Goal: Task Accomplishment & Management: Use online tool/utility

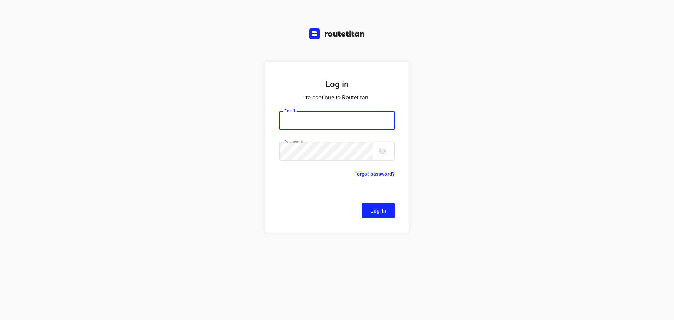
type input "[EMAIL_ADDRESS][DOMAIN_NAME]"
click at [372, 205] on button "Log In" at bounding box center [378, 210] width 33 height 15
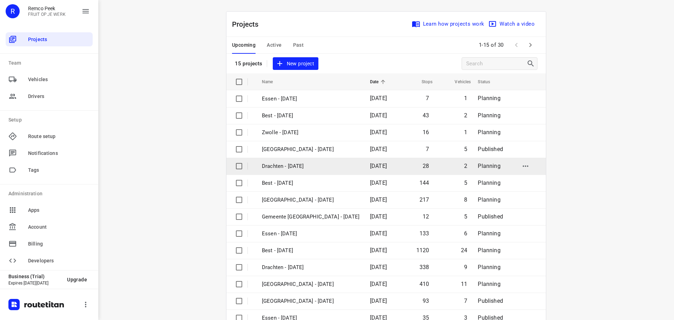
scroll to position [35, 0]
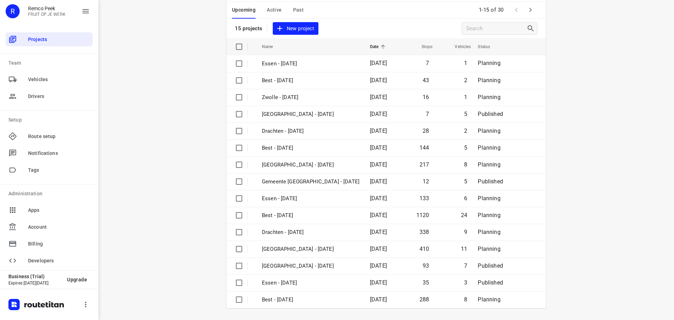
click at [530, 13] on icon "button" at bounding box center [530, 10] width 8 height 8
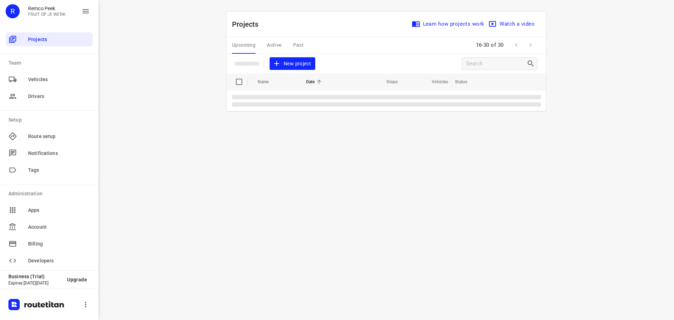
scroll to position [0, 0]
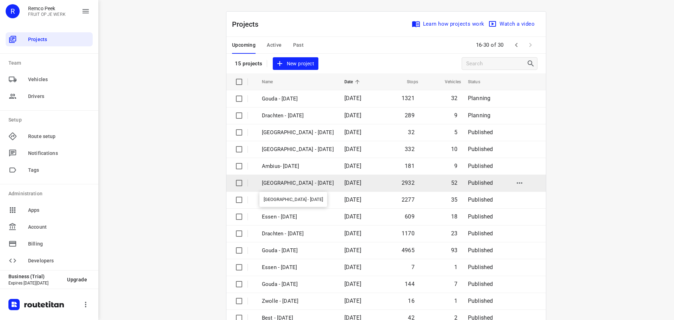
click at [323, 186] on p "[GEOGRAPHIC_DATA] - [DATE]" at bounding box center [298, 183] width 72 height 8
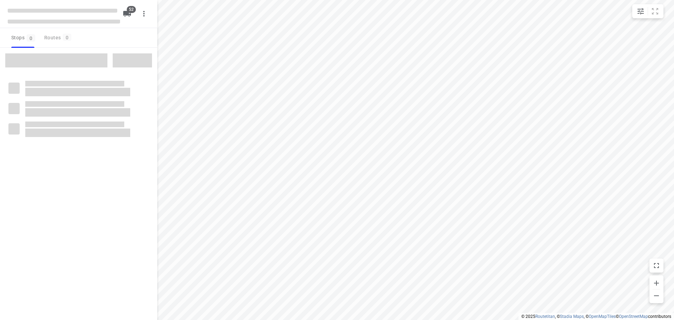
checkbox input "true"
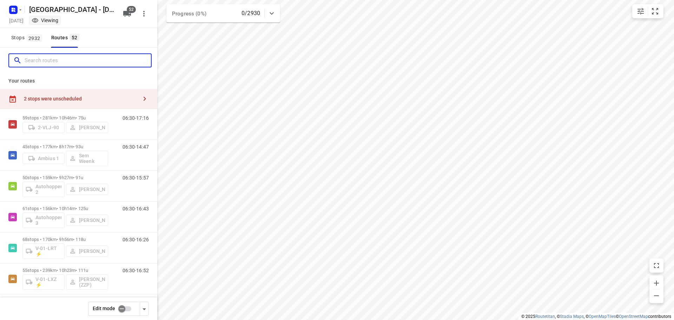
click at [107, 60] on input "Search routes" at bounding box center [88, 60] width 126 height 11
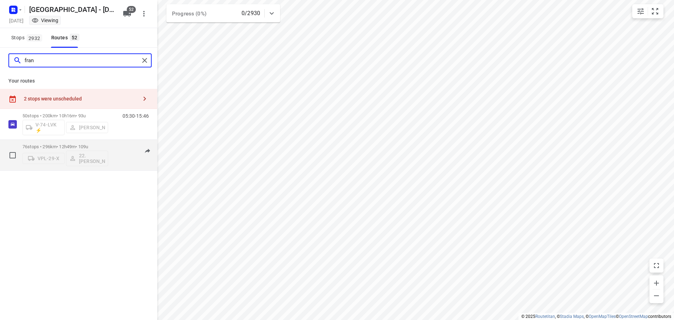
type input "fran"
click at [73, 146] on p "76 stops • 296km • 12h49m • 109u" at bounding box center [65, 146] width 86 height 5
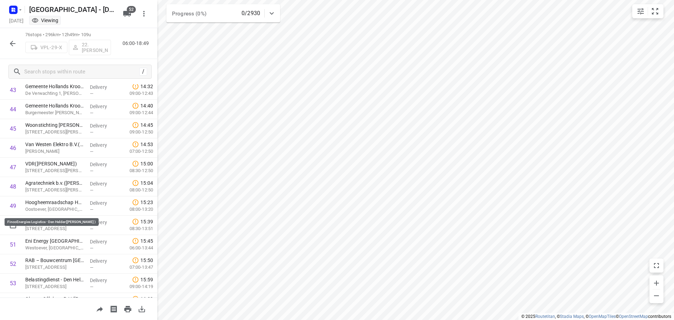
scroll to position [907, 0]
